Goal: Task Accomplishment & Management: Complete application form

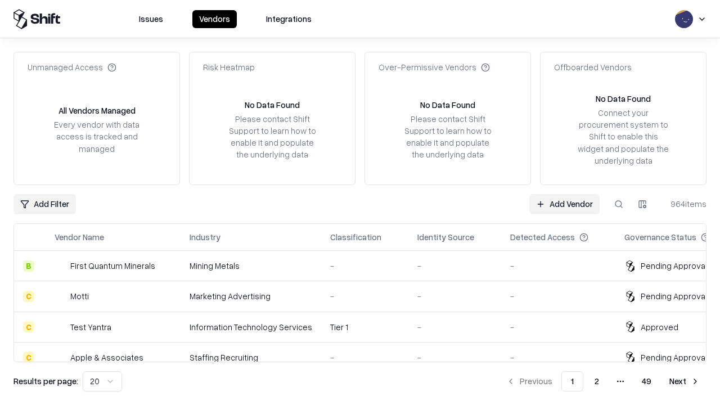
click at [564, 204] on link "Add Vendor" at bounding box center [564, 204] width 70 height 20
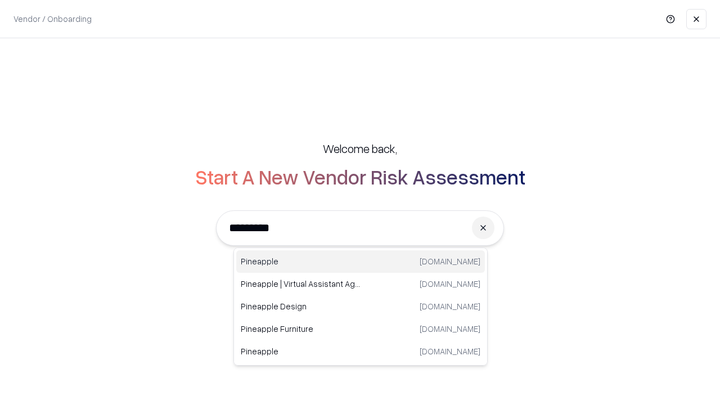
click at [361, 262] on div "Pineapple [DOMAIN_NAME]" at bounding box center [360, 261] width 249 height 23
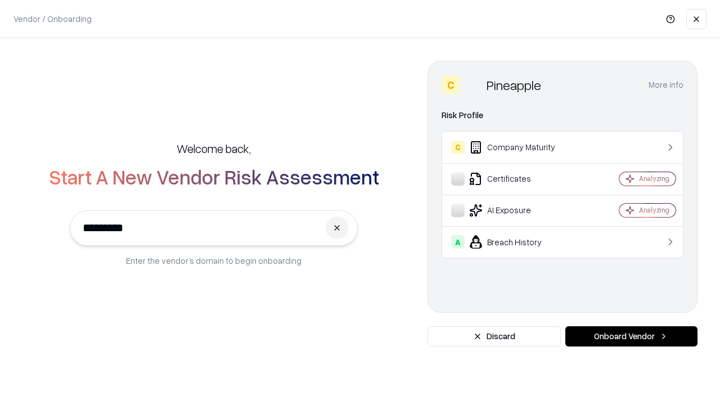
type input "*********"
click at [631, 336] on button "Onboard Vendor" at bounding box center [631, 336] width 132 height 20
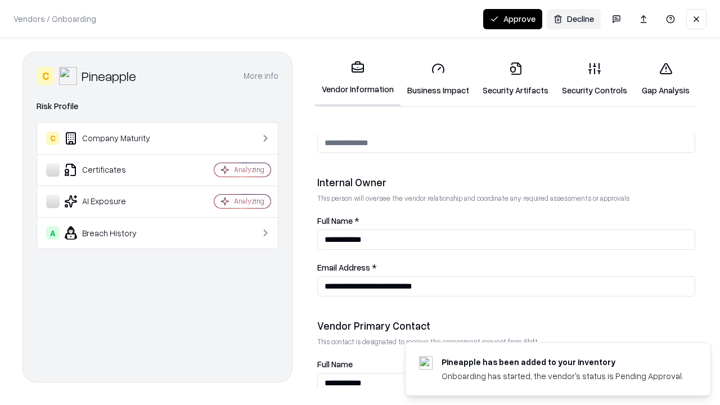
scroll to position [583, 0]
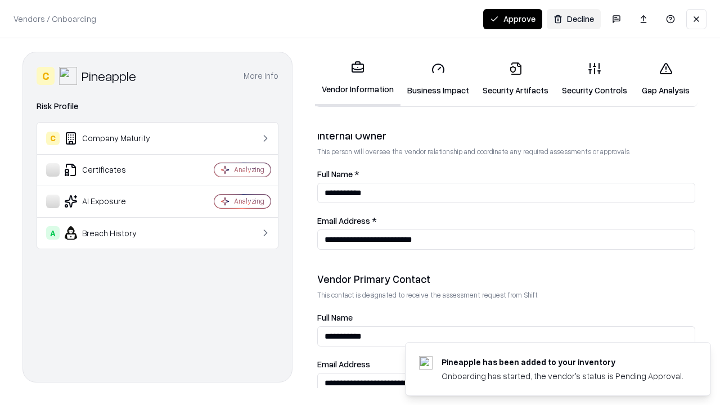
click at [515, 79] on link "Security Artifacts" at bounding box center [515, 79] width 79 height 52
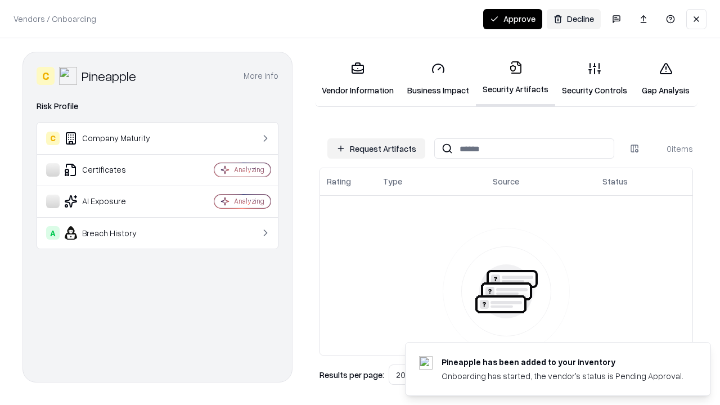
click at [376, 149] on button "Request Artifacts" at bounding box center [376, 148] width 98 height 20
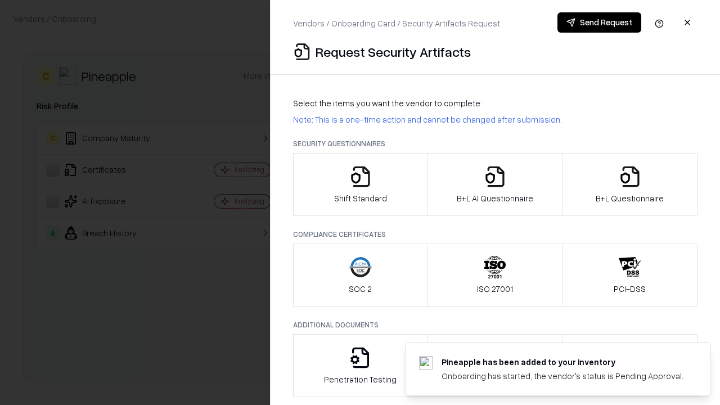
click at [630, 185] on icon "button" at bounding box center [630, 176] width 23 height 23
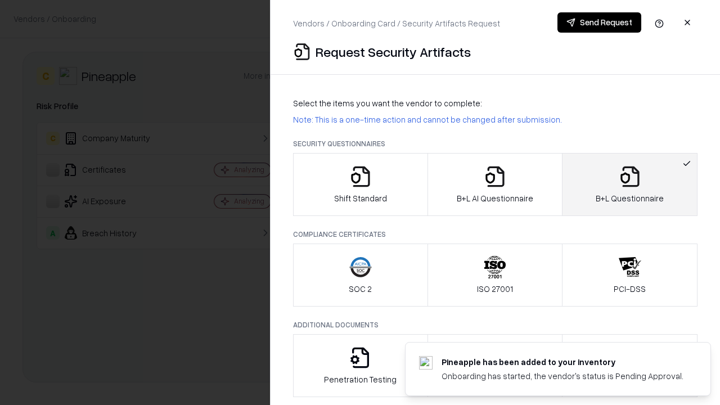
click at [495, 185] on icon "button" at bounding box center [495, 176] width 23 height 23
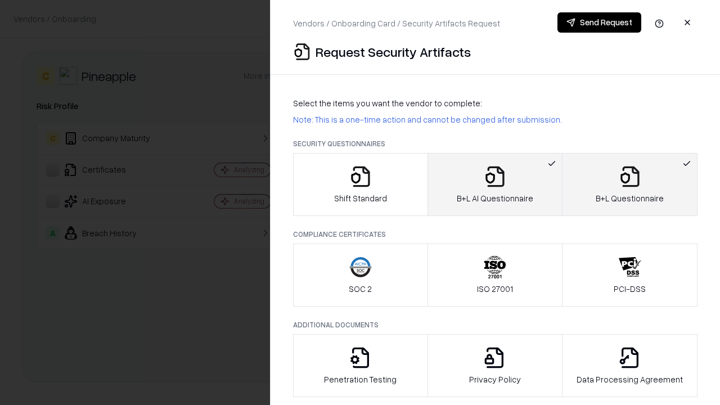
click at [599, 23] on button "Send Request" at bounding box center [600, 22] width 84 height 20
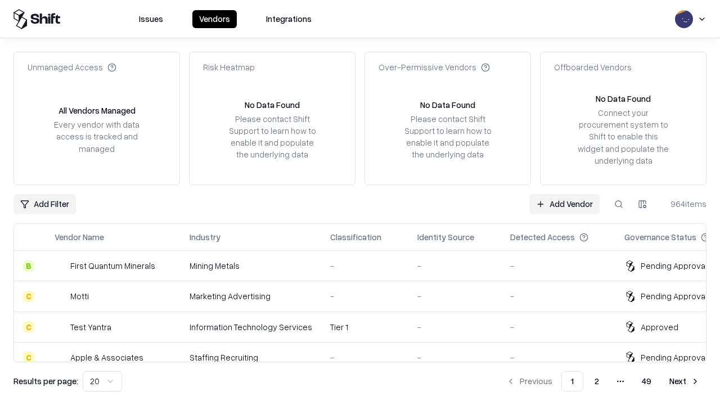
click at [619, 204] on button at bounding box center [619, 204] width 20 height 20
type input "*********"
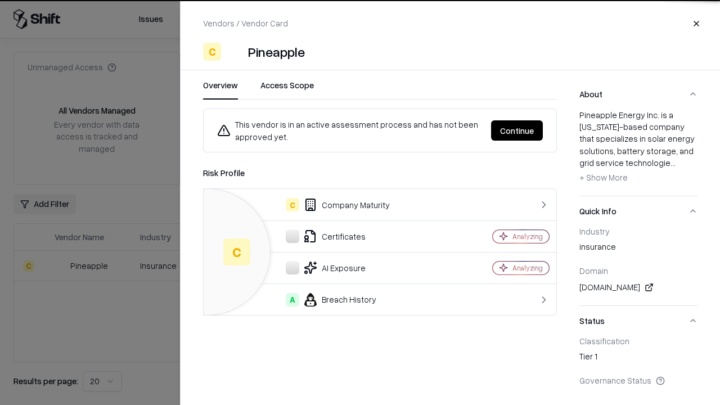
click at [517, 131] on button "Continue" at bounding box center [517, 130] width 52 height 20
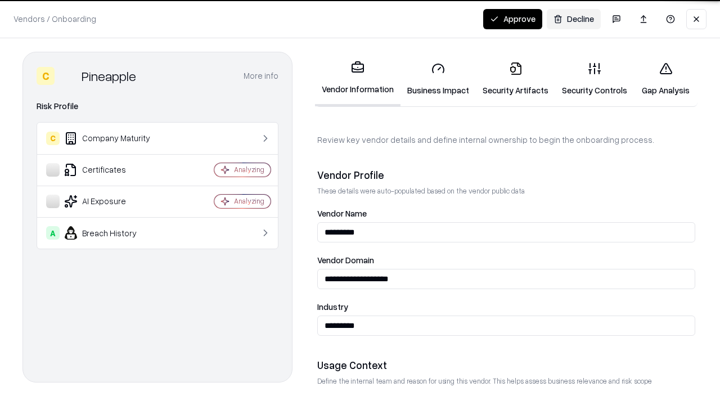
click at [515, 79] on link "Security Artifacts" at bounding box center [515, 79] width 79 height 52
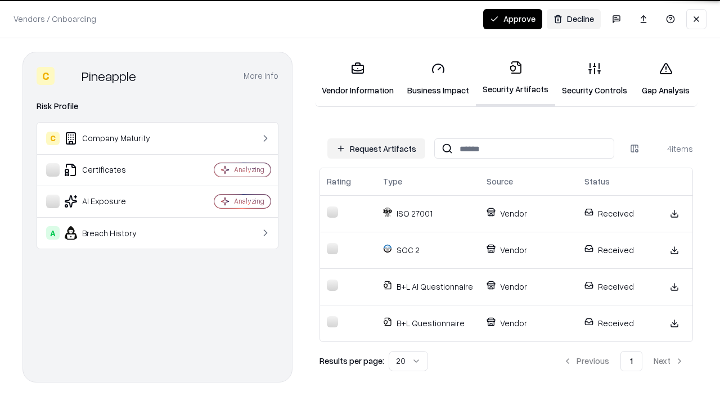
click at [513, 19] on button "Approve" at bounding box center [512, 19] width 59 height 20
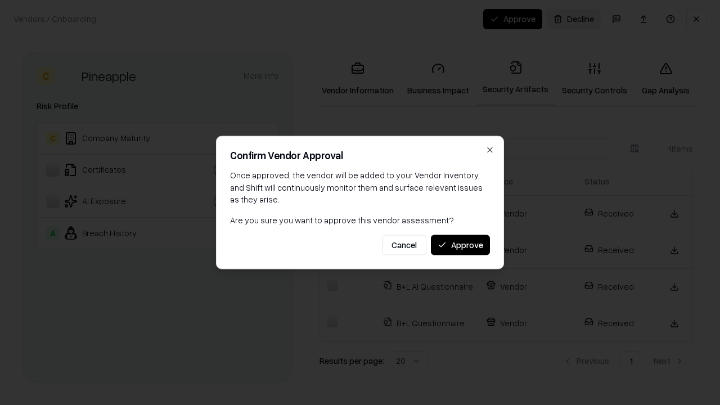
click at [460, 245] on button "Approve" at bounding box center [460, 245] width 59 height 20
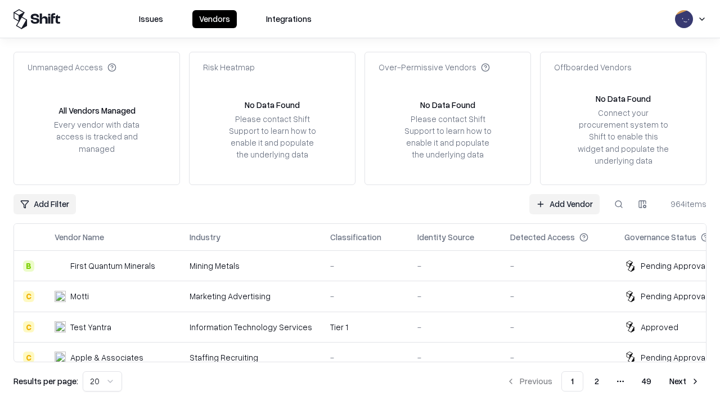
type input "*********"
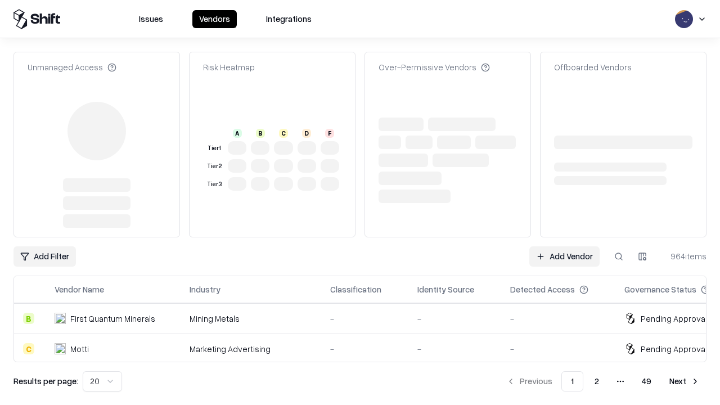
click at [564, 246] on link "Add Vendor" at bounding box center [564, 256] width 70 height 20
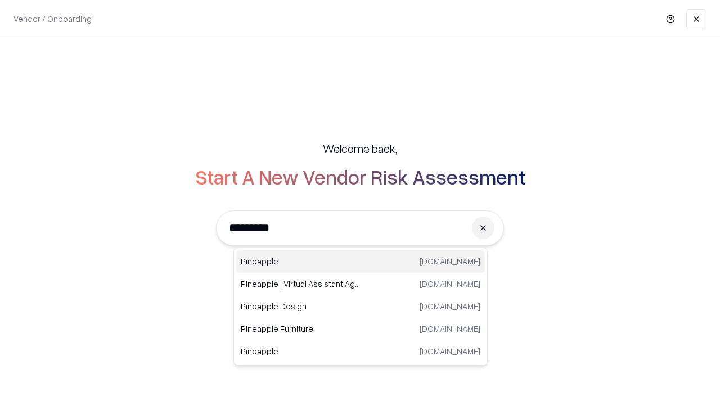
click at [361, 262] on div "Pineapple [DOMAIN_NAME]" at bounding box center [360, 261] width 249 height 23
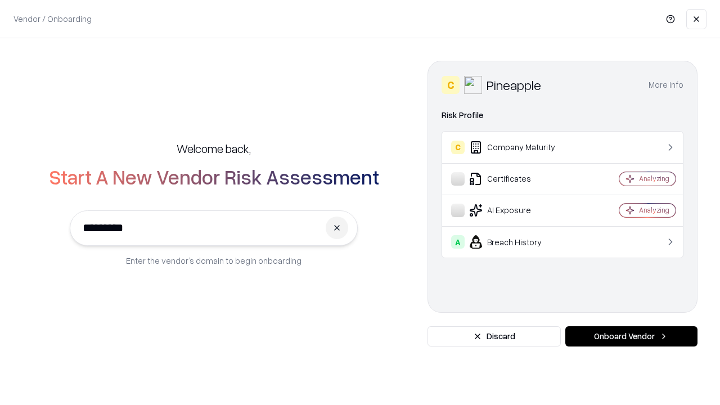
type input "*********"
click at [631, 336] on button "Onboard Vendor" at bounding box center [631, 336] width 132 height 20
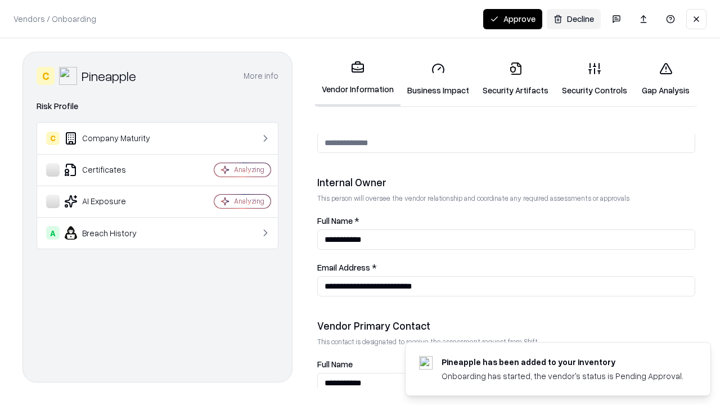
scroll to position [583, 0]
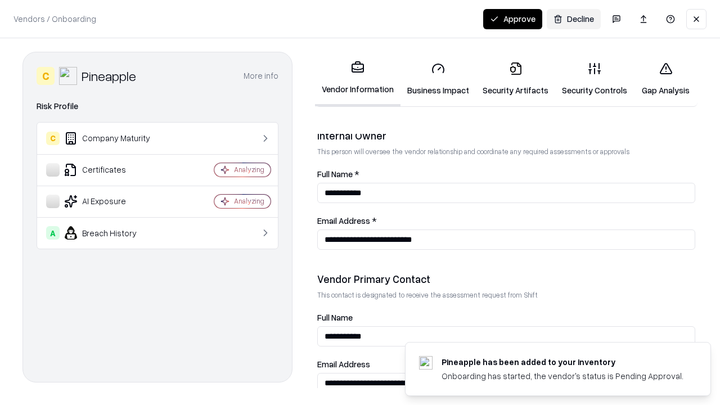
click at [513, 19] on button "Approve" at bounding box center [512, 19] width 59 height 20
